Goal: Feedback & Contribution: Submit feedback/report problem

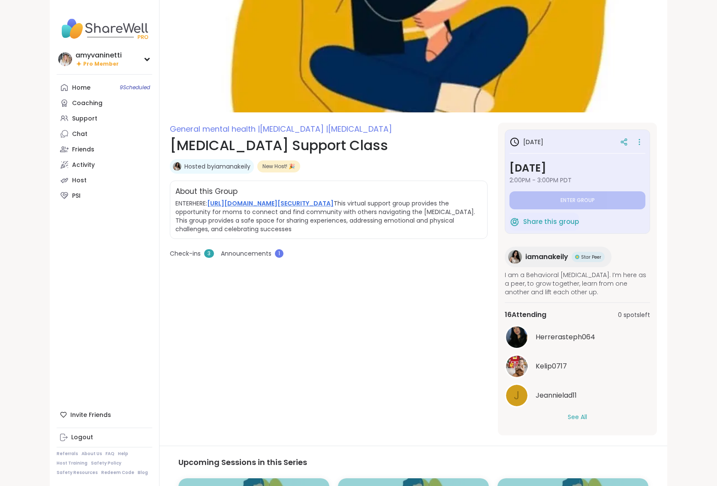
click at [326, 208] on link "[URL][DOMAIN_NAME][SECURITY_DATA]" at bounding box center [270, 203] width 127 height 9
click at [640, 139] on icon at bounding box center [639, 139] width 1 height 1
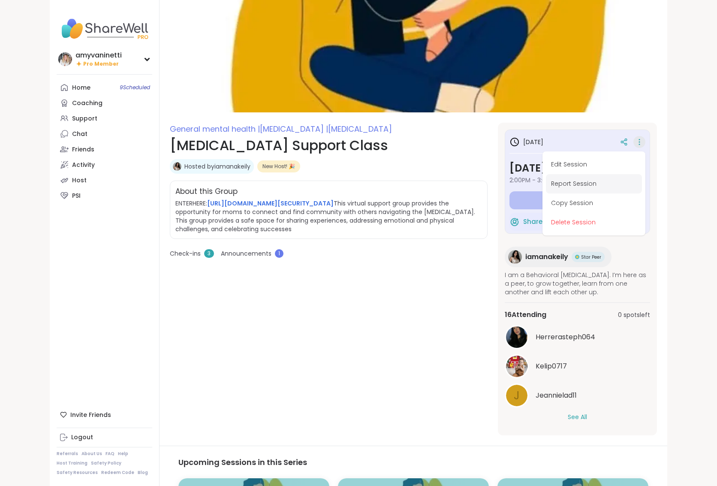
click at [584, 183] on button "Report Session" at bounding box center [594, 183] width 96 height 19
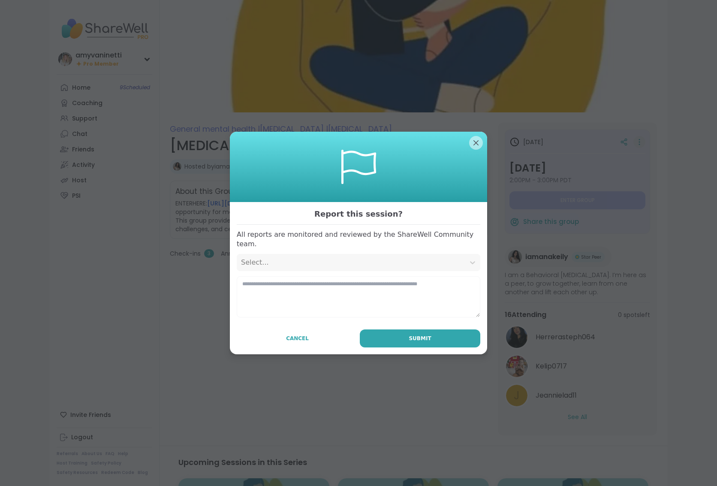
click at [310, 263] on div "Select..." at bounding box center [351, 262] width 220 height 10
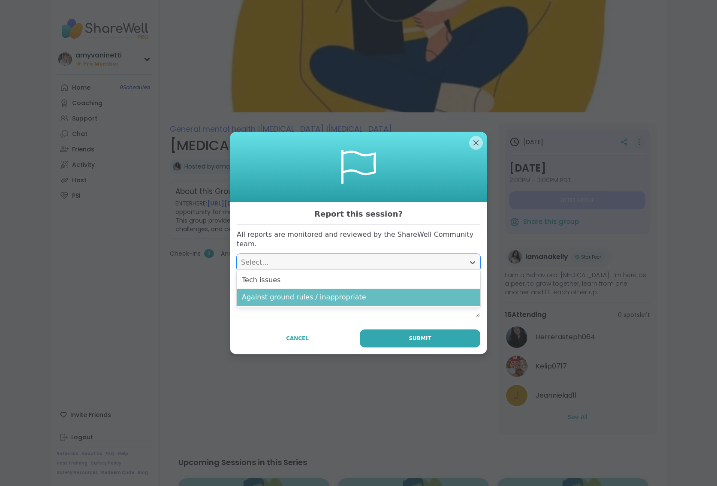
click at [303, 299] on div "Against ground rules / inappropriate" at bounding box center [359, 297] width 244 height 17
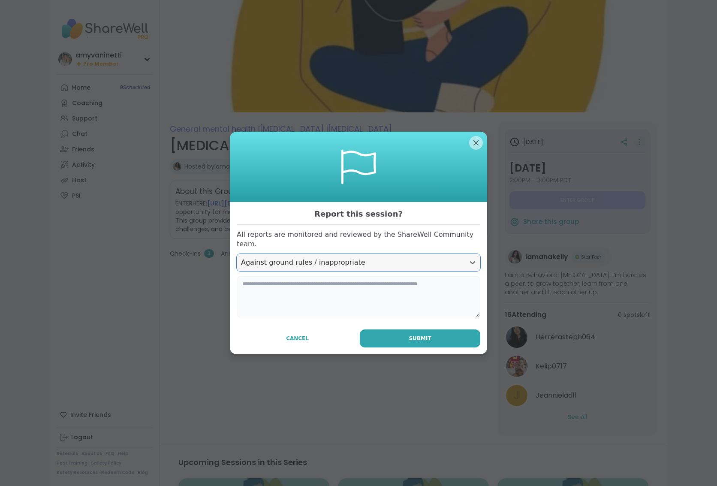
click at [381, 287] on textarea at bounding box center [359, 296] width 244 height 41
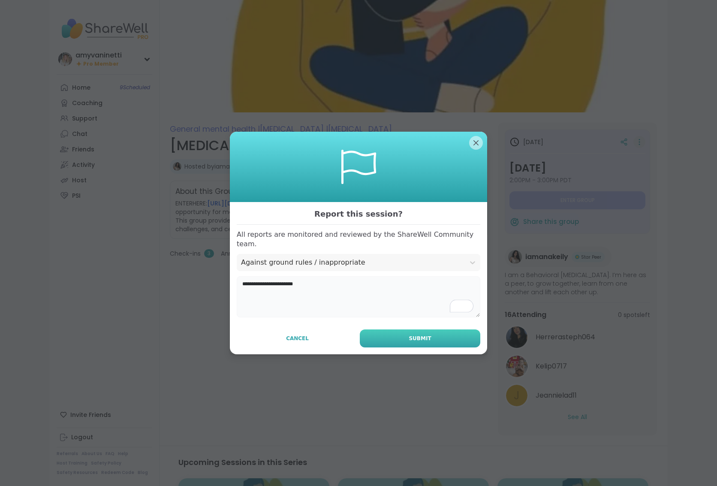
type textarea "**********"
click at [449, 335] on button "Submit" at bounding box center [420, 338] width 121 height 18
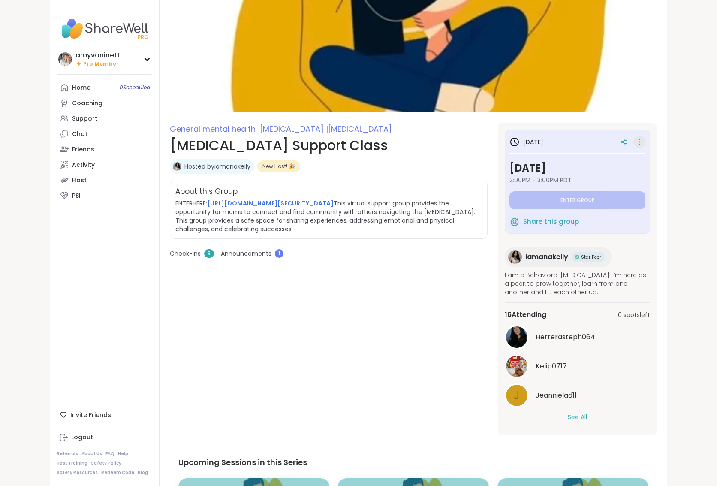
click at [580, 417] on button "See All" at bounding box center [577, 417] width 19 height 9
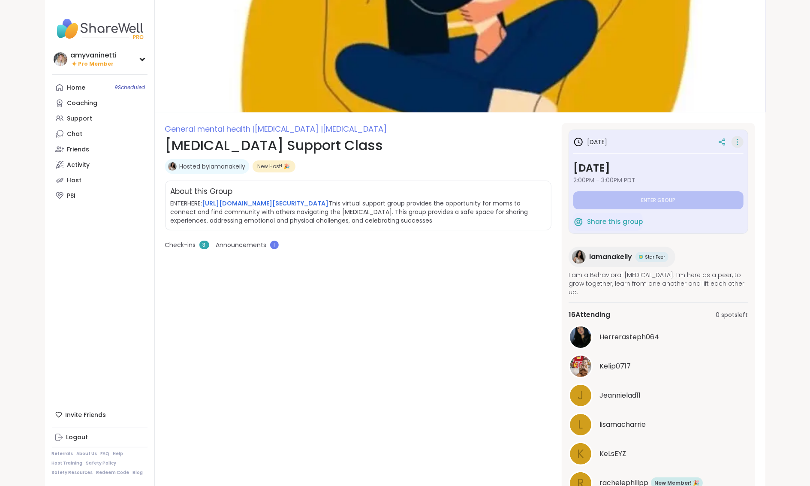
click at [615, 255] on span "iamanakeily" at bounding box center [610, 257] width 43 height 10
click at [610, 257] on span "iamanakeily" at bounding box center [610, 257] width 43 height 10
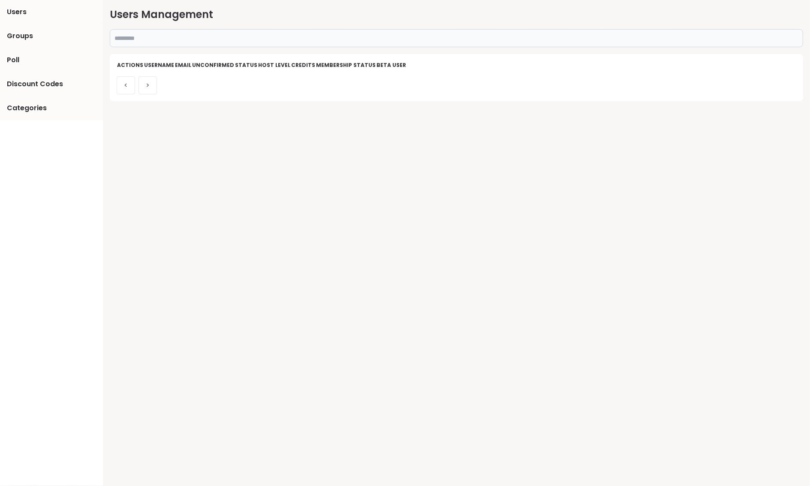
click at [290, 36] on input "text" at bounding box center [457, 38] width 694 height 18
paste input "**********"
type input "**********"
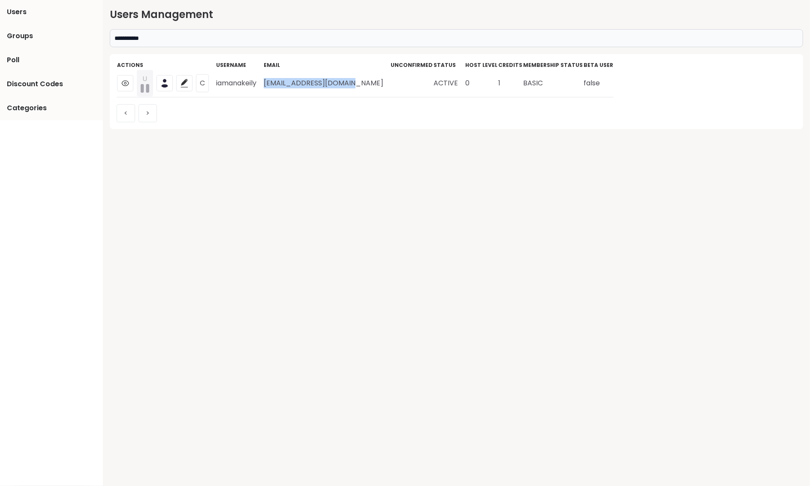
drag, startPoint x: 346, startPoint y: 83, endPoint x: 265, endPoint y: 86, distance: 80.7
click at [265, 86] on td "anakeilyz17@icloud.com" at bounding box center [326, 83] width 127 height 28
copy td "anakeilyz17@icloud.com"
drag, startPoint x: 257, startPoint y: 83, endPoint x: 214, endPoint y: 84, distance: 42.1
click at [216, 84] on td "iamanakeily" at bounding box center [240, 83] width 48 height 28
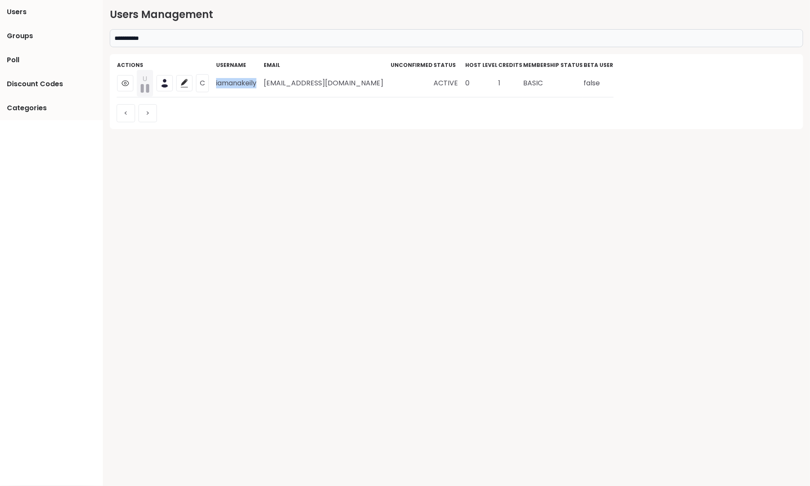
copy td "iamanakeily"
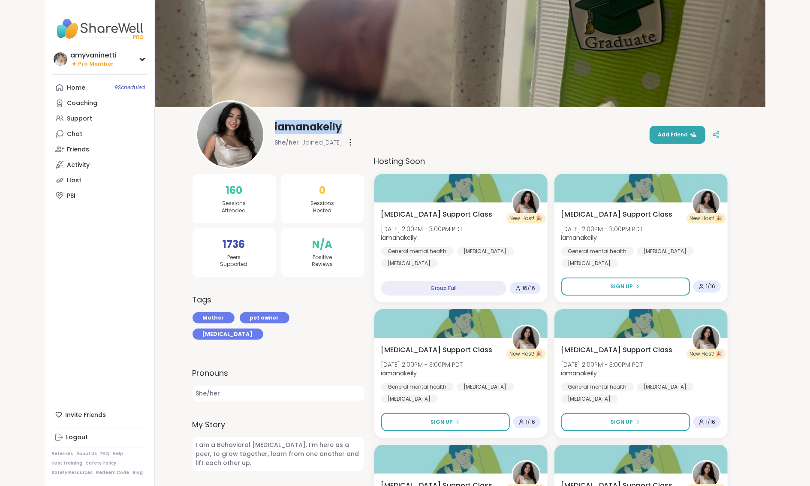
click at [276, 131] on span "iamanakeily" at bounding box center [308, 127] width 67 height 14
